Goal: Leave review/rating

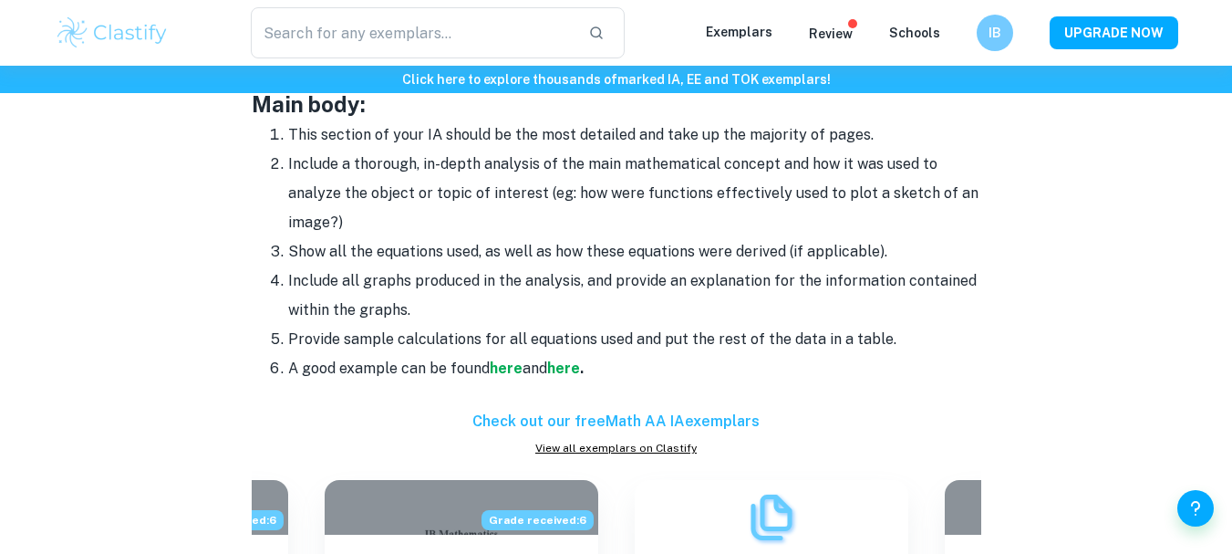
scroll to position [1619, 0]
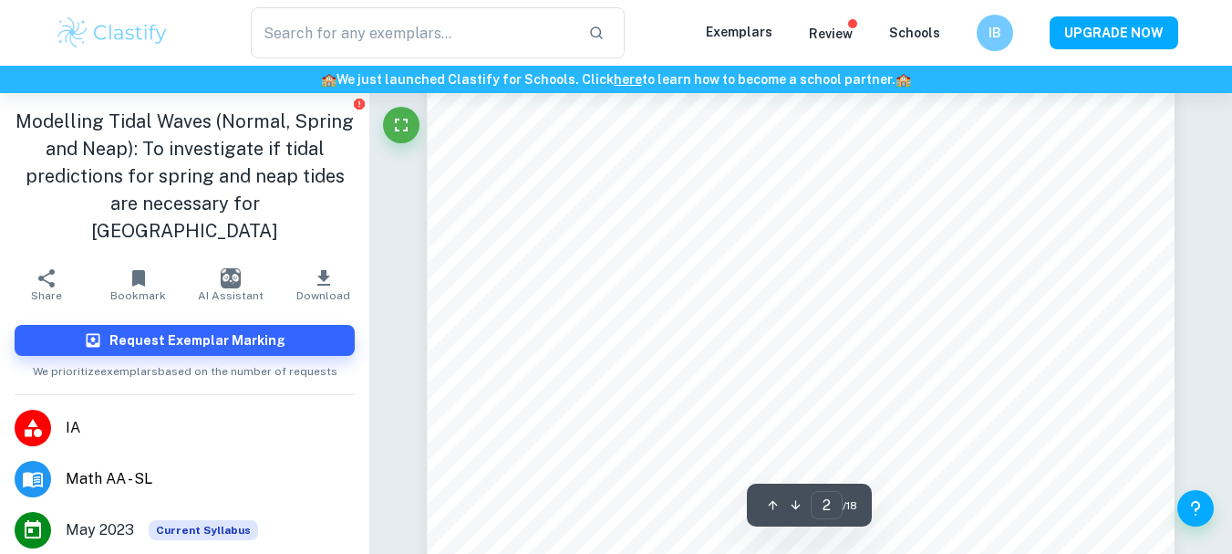
scroll to position [1130, 0]
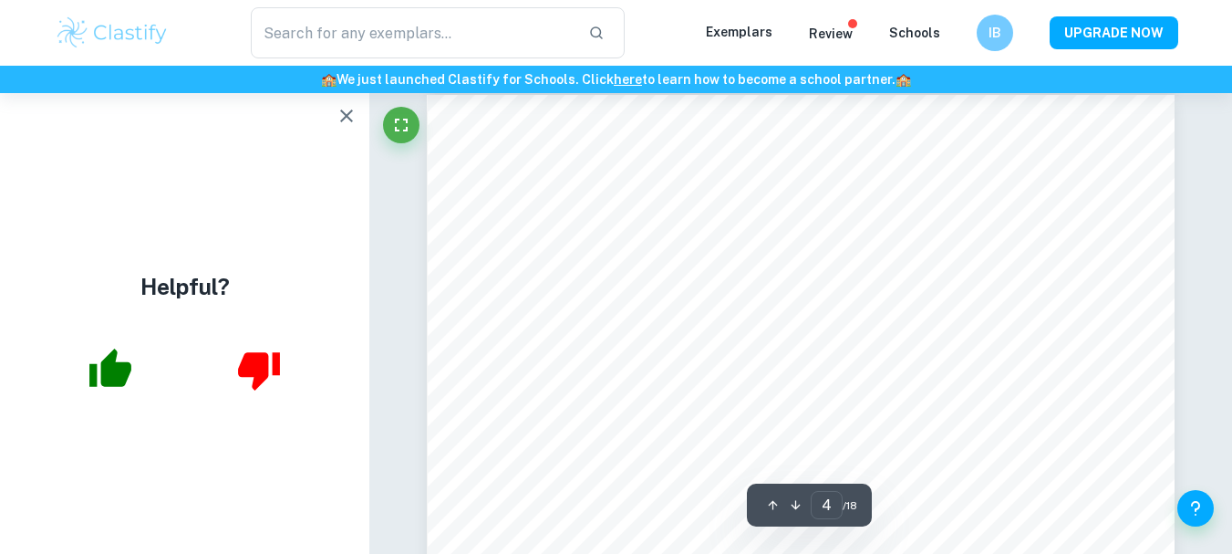
type input "3"
